Goal: Complete application form

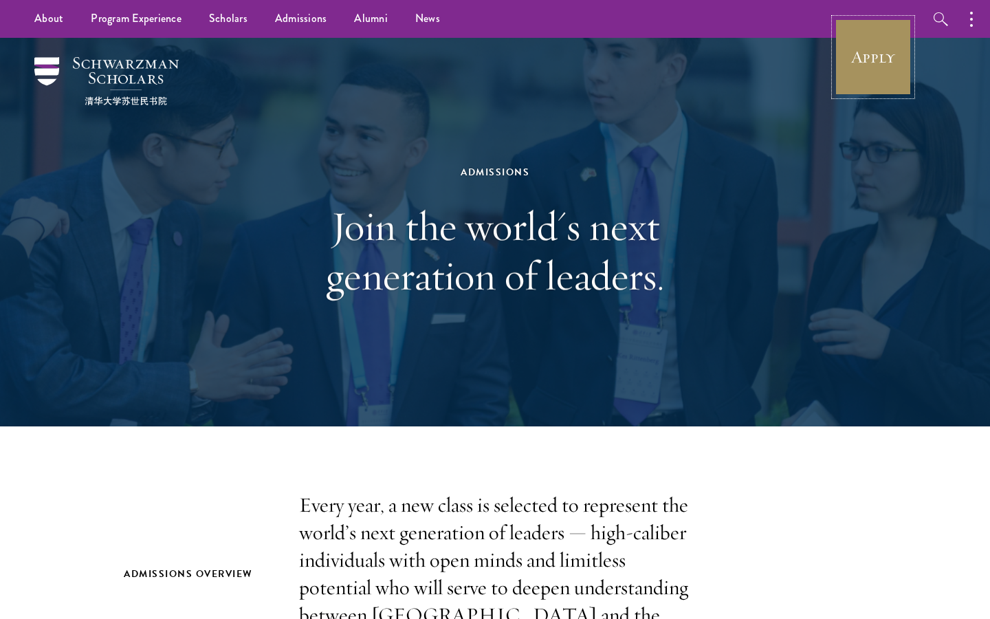
click at [889, 75] on link "Apply" at bounding box center [873, 57] width 77 height 77
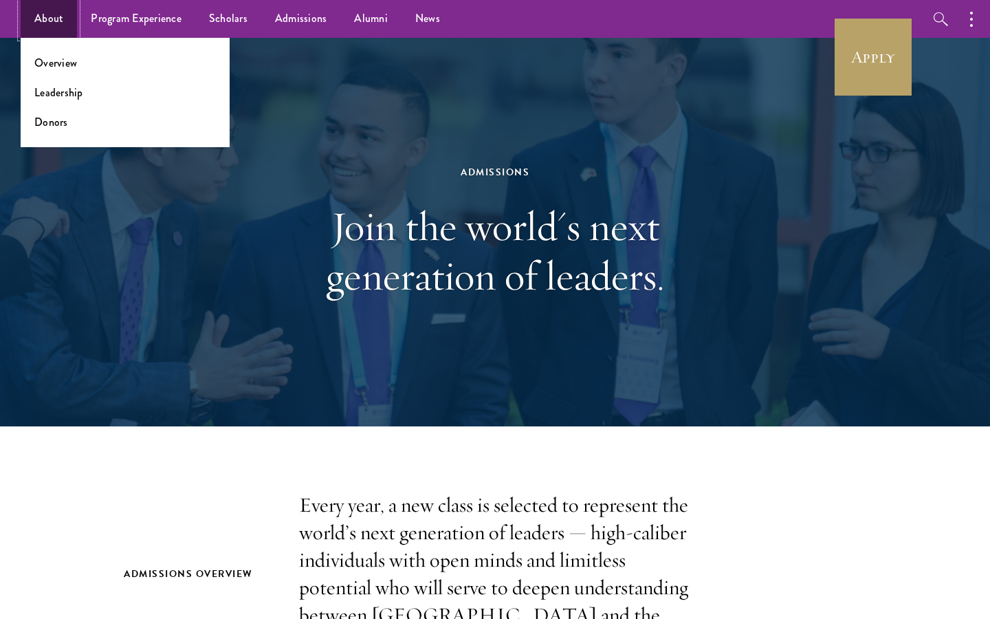
click at [60, 26] on link "About" at bounding box center [49, 19] width 56 height 38
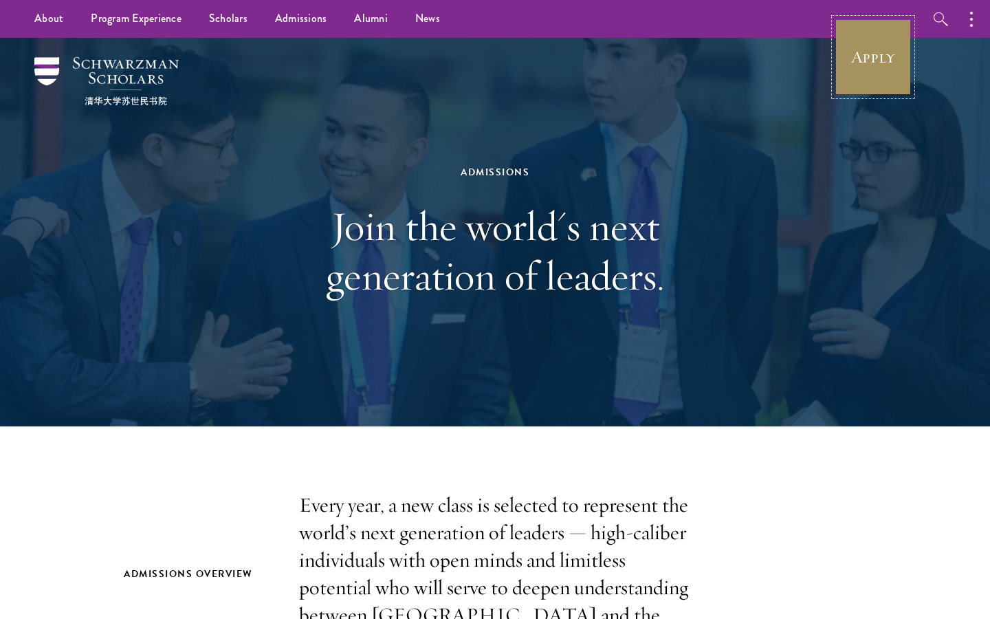
click at [888, 69] on link "Apply" at bounding box center [873, 57] width 77 height 77
